Goal: Information Seeking & Learning: Learn about a topic

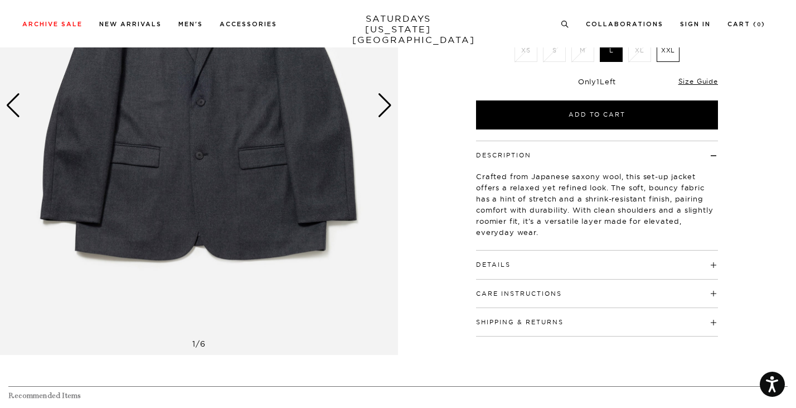
scroll to position [204, 0]
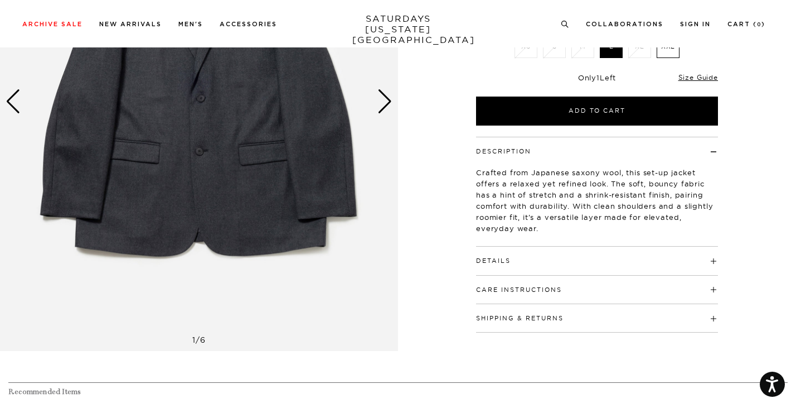
click at [504, 261] on button "Details" at bounding box center [493, 261] width 35 height 6
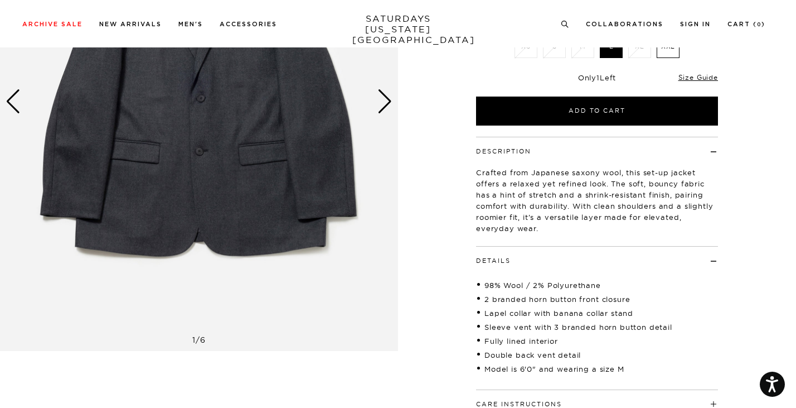
click at [504, 261] on button "Details" at bounding box center [493, 261] width 35 height 6
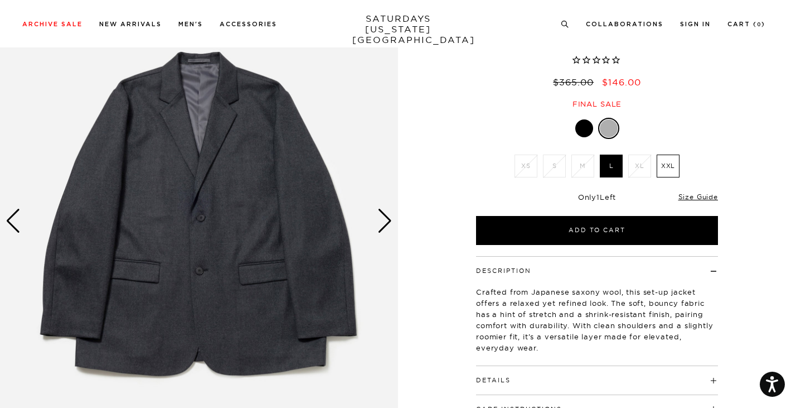
scroll to position [78, 0]
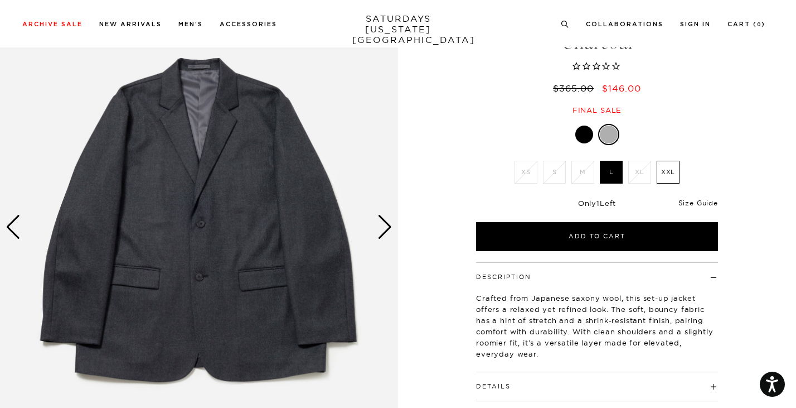
click at [699, 202] on link "Size Guide" at bounding box center [699, 202] width 40 height 8
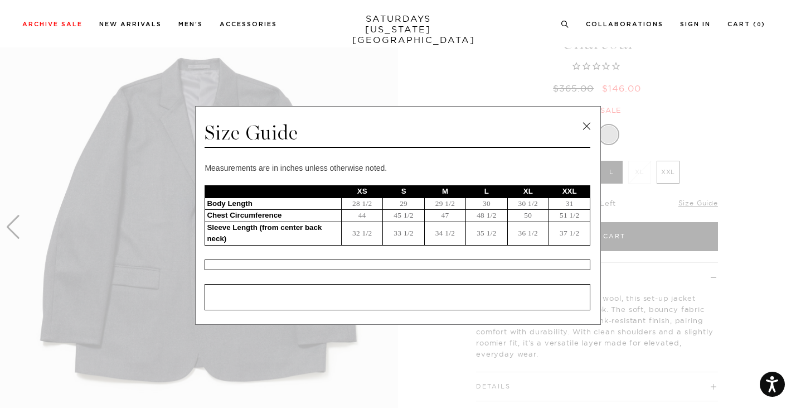
click at [584, 128] on link at bounding box center [586, 126] width 17 height 17
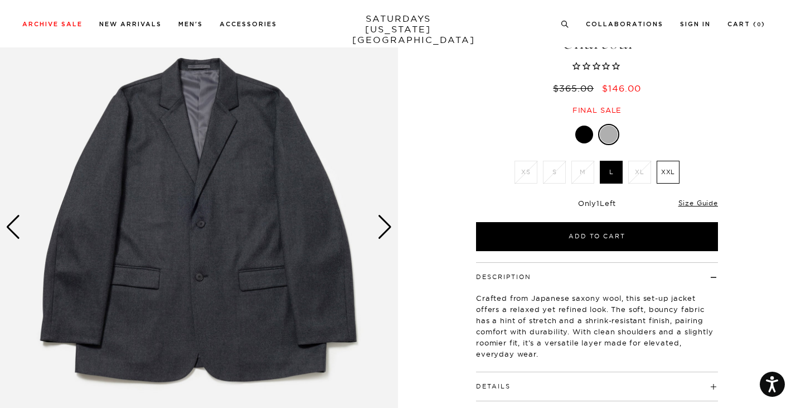
click at [387, 227] on div "Next slide" at bounding box center [384, 227] width 15 height 25
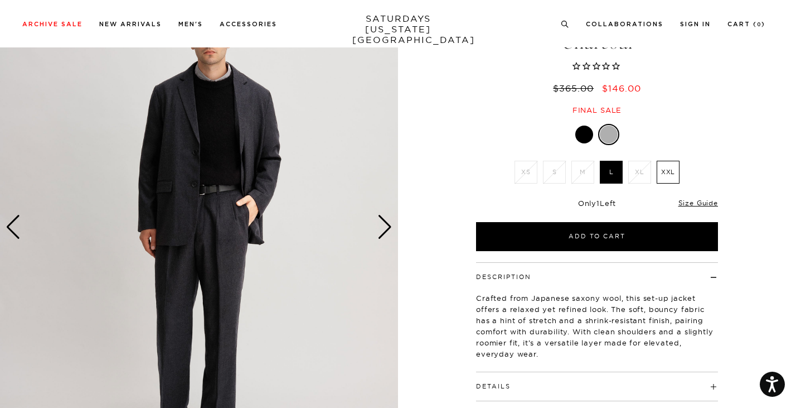
click at [387, 227] on div "Next slide" at bounding box center [384, 227] width 15 height 25
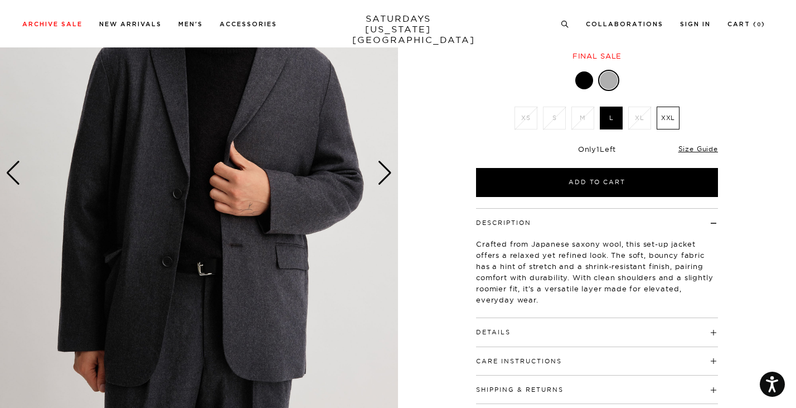
scroll to position [115, 0]
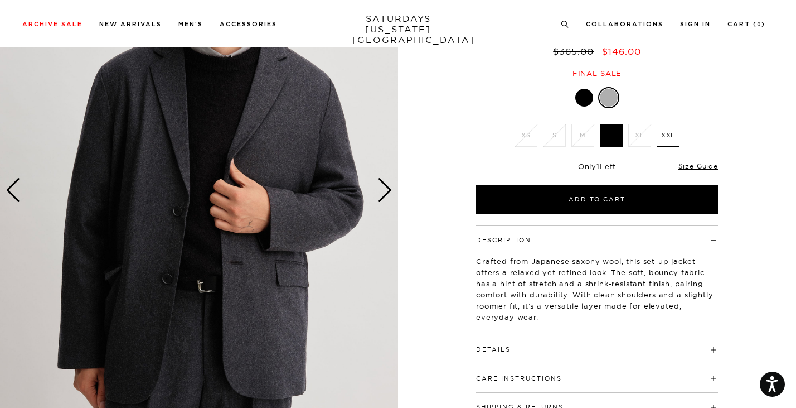
click at [12, 186] on div "Previous slide" at bounding box center [13, 190] width 15 height 25
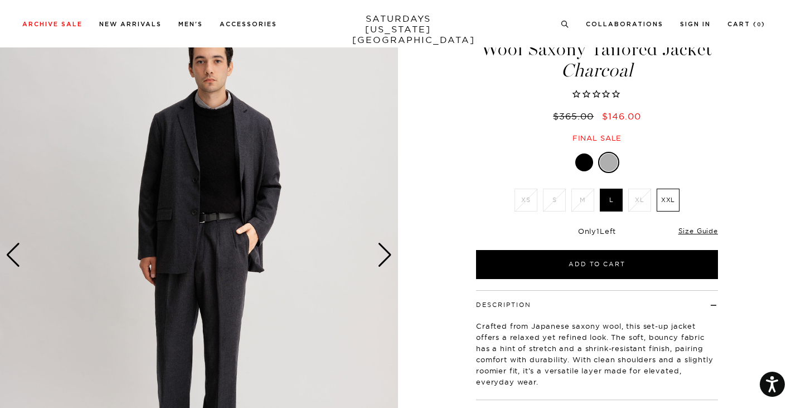
scroll to position [52, 0]
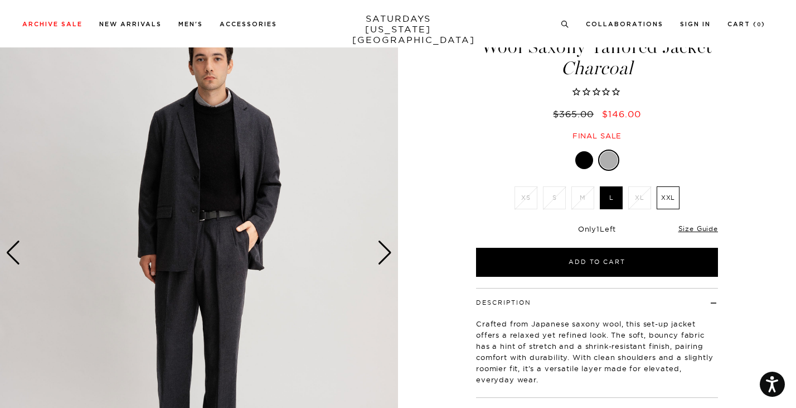
click at [384, 248] on div "Next slide" at bounding box center [384, 252] width 15 height 25
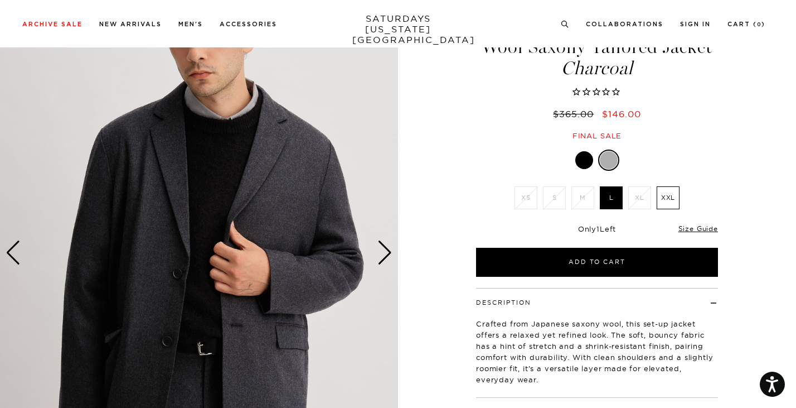
click at [384, 248] on div "Next slide" at bounding box center [384, 252] width 15 height 25
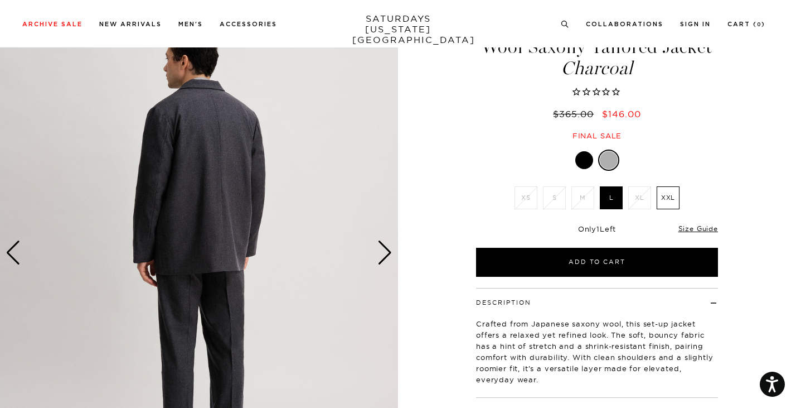
click at [384, 248] on div "Next slide" at bounding box center [384, 252] width 15 height 25
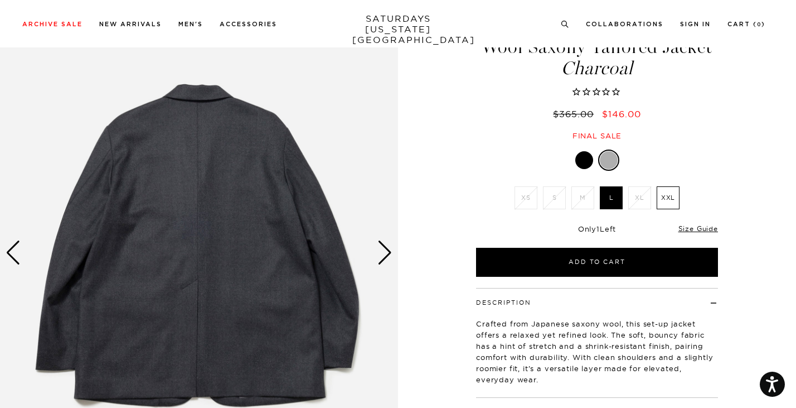
click at [384, 248] on div "Next slide" at bounding box center [384, 252] width 15 height 25
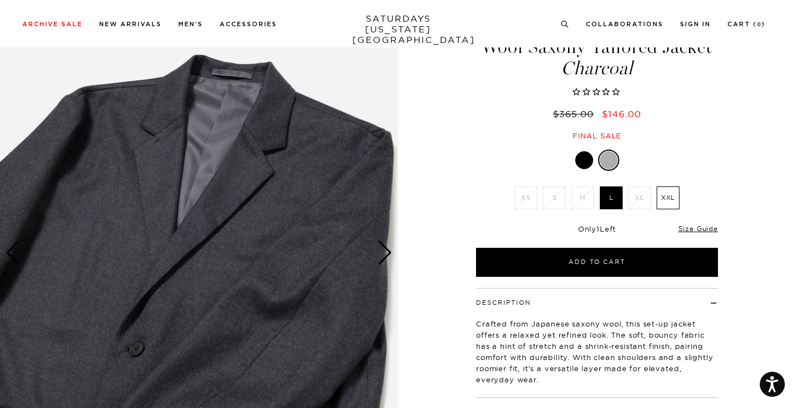
click at [384, 248] on div "Next slide" at bounding box center [384, 252] width 15 height 25
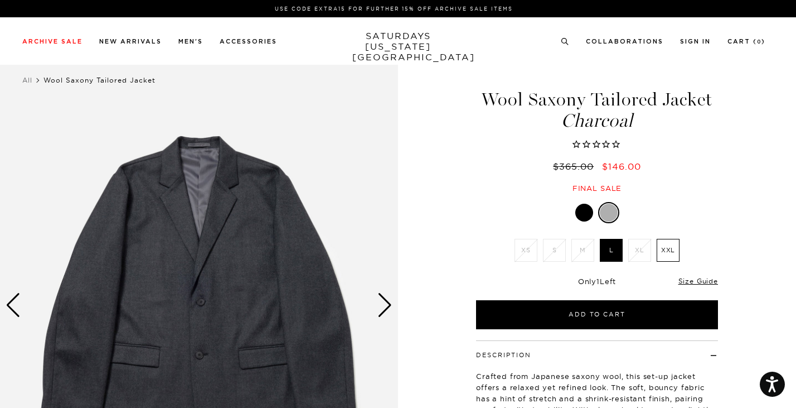
scroll to position [0, 0]
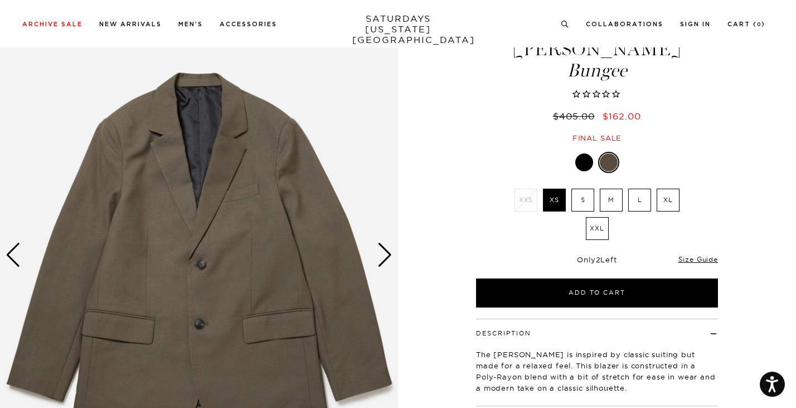
scroll to position [60, 1]
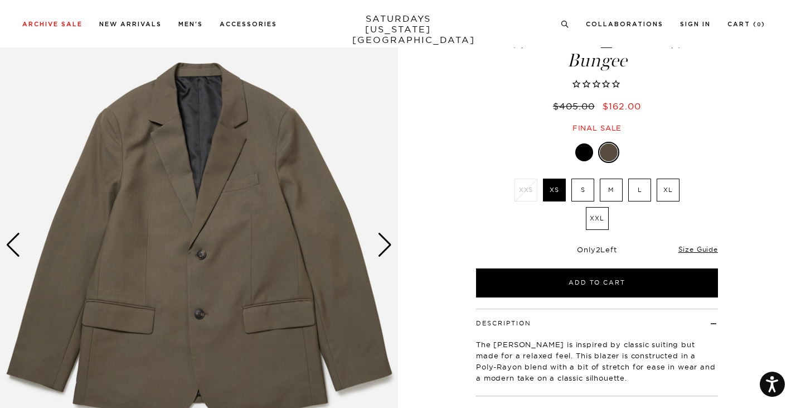
click at [388, 242] on div "Next slide" at bounding box center [384, 245] width 15 height 25
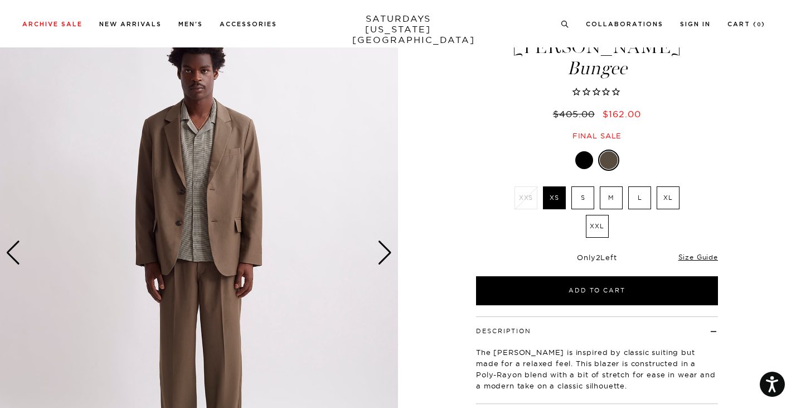
scroll to position [52, 2]
click at [388, 249] on div "Next slide" at bounding box center [384, 252] width 15 height 25
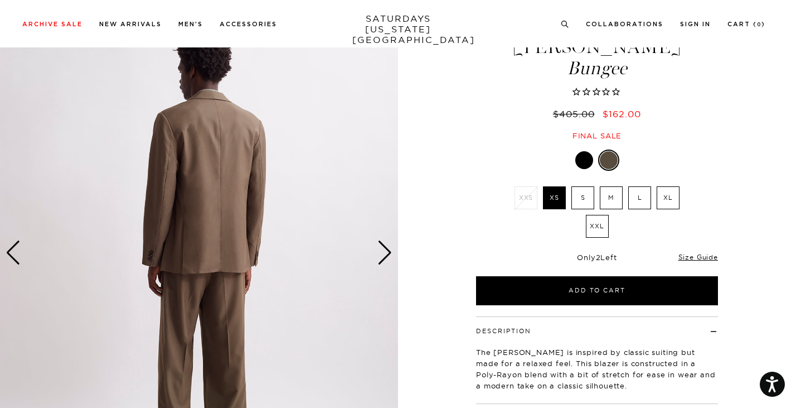
click at [388, 249] on div "Next slide" at bounding box center [384, 252] width 15 height 25
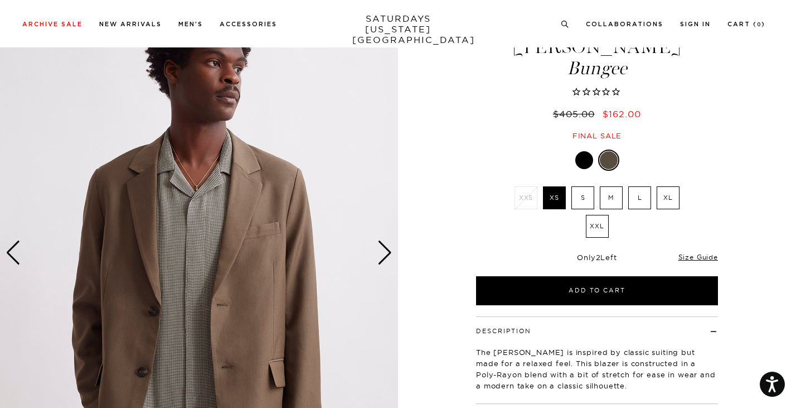
click at [388, 249] on div "Next slide" at bounding box center [384, 252] width 15 height 25
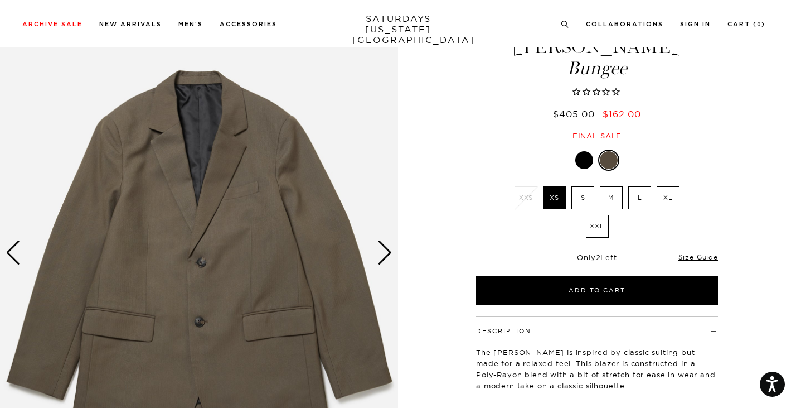
click at [8, 249] on div "Previous slide" at bounding box center [13, 252] width 15 height 25
click at [6, 251] on div "Previous slide" at bounding box center [13, 252] width 15 height 25
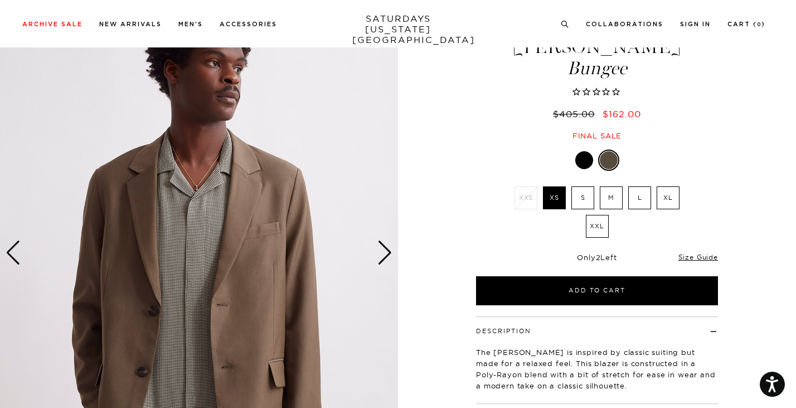
click at [284, 216] on img at bounding box center [199, 253] width 398 height 498
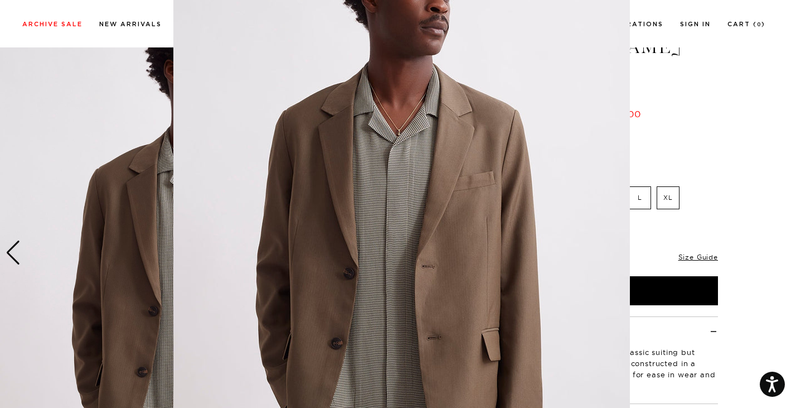
scroll to position [78, 0]
click at [301, 198] on img at bounding box center [401, 207] width 457 height 571
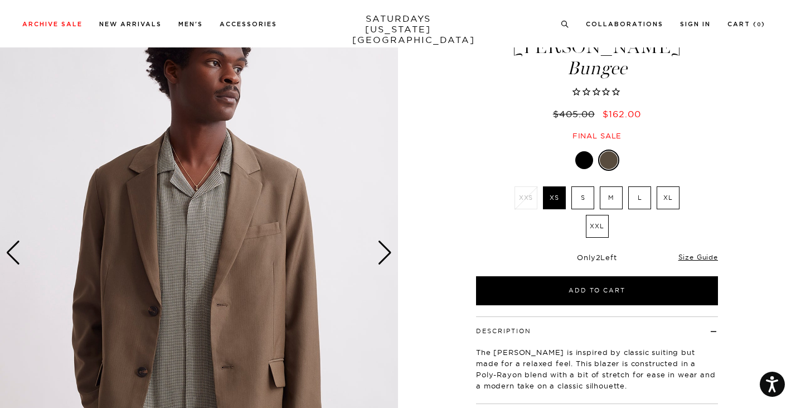
scroll to position [0, 0]
click at [385, 249] on div "Next slide" at bounding box center [384, 252] width 15 height 25
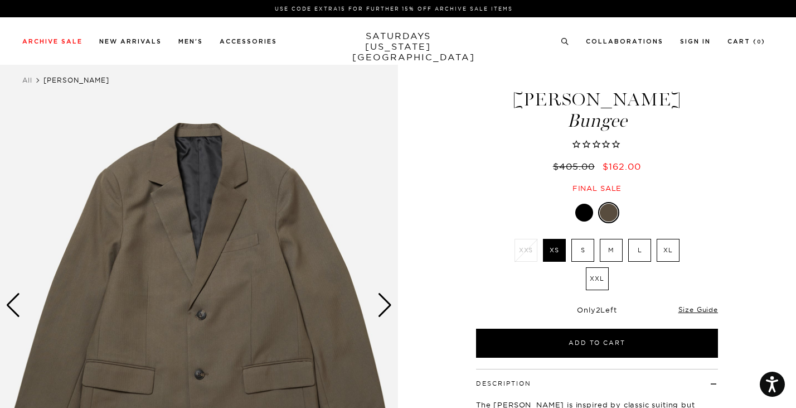
scroll to position [0, 2]
